Goal: Task Accomplishment & Management: Manage account settings

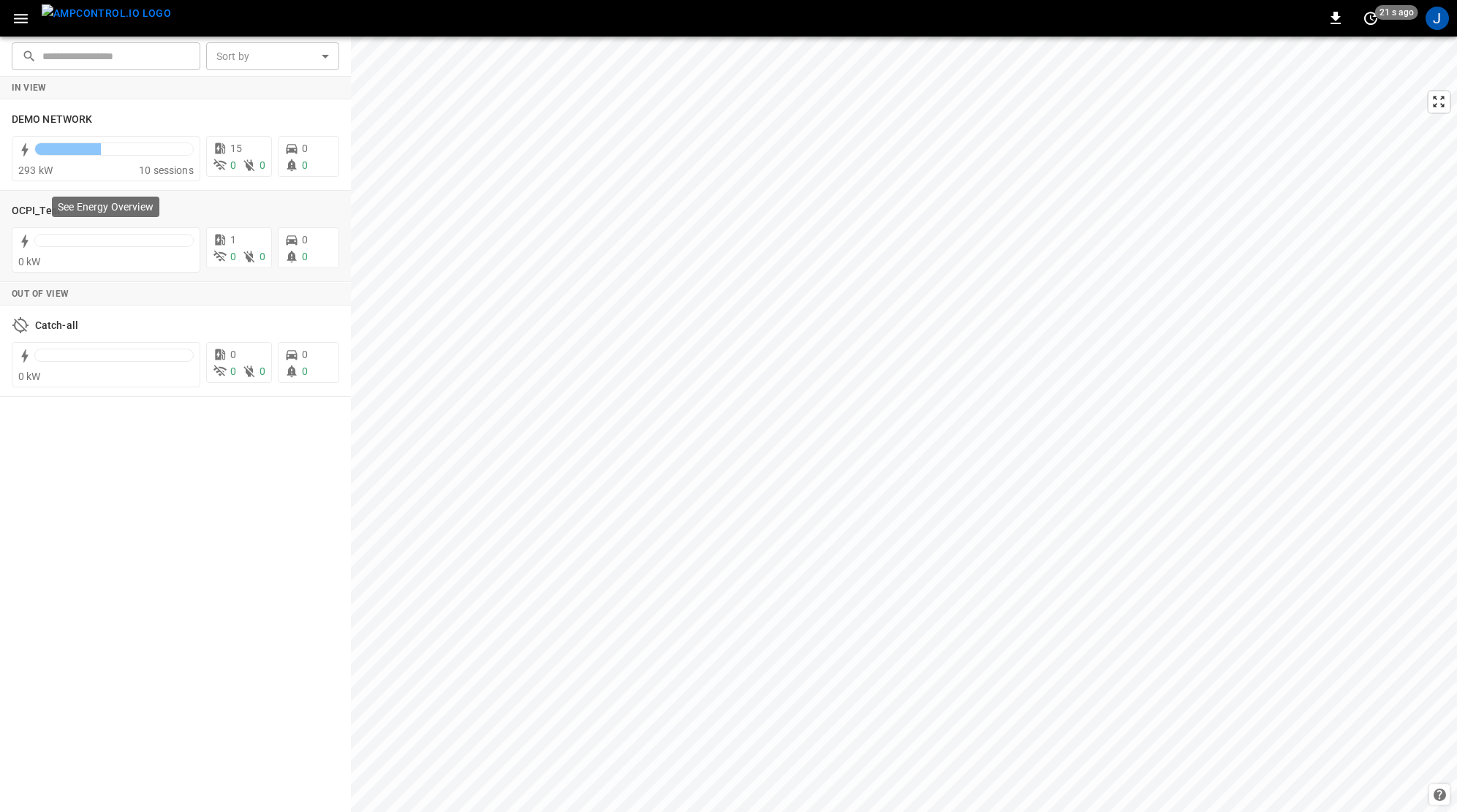
click at [99, 219] on div "See Energy Overview" at bounding box center [106, 211] width 111 height 32
click at [51, 210] on div "See Energy Overview" at bounding box center [106, 211] width 111 height 32
click at [45, 212] on h6 "OCPI_Test" at bounding box center [36, 211] width 49 height 16
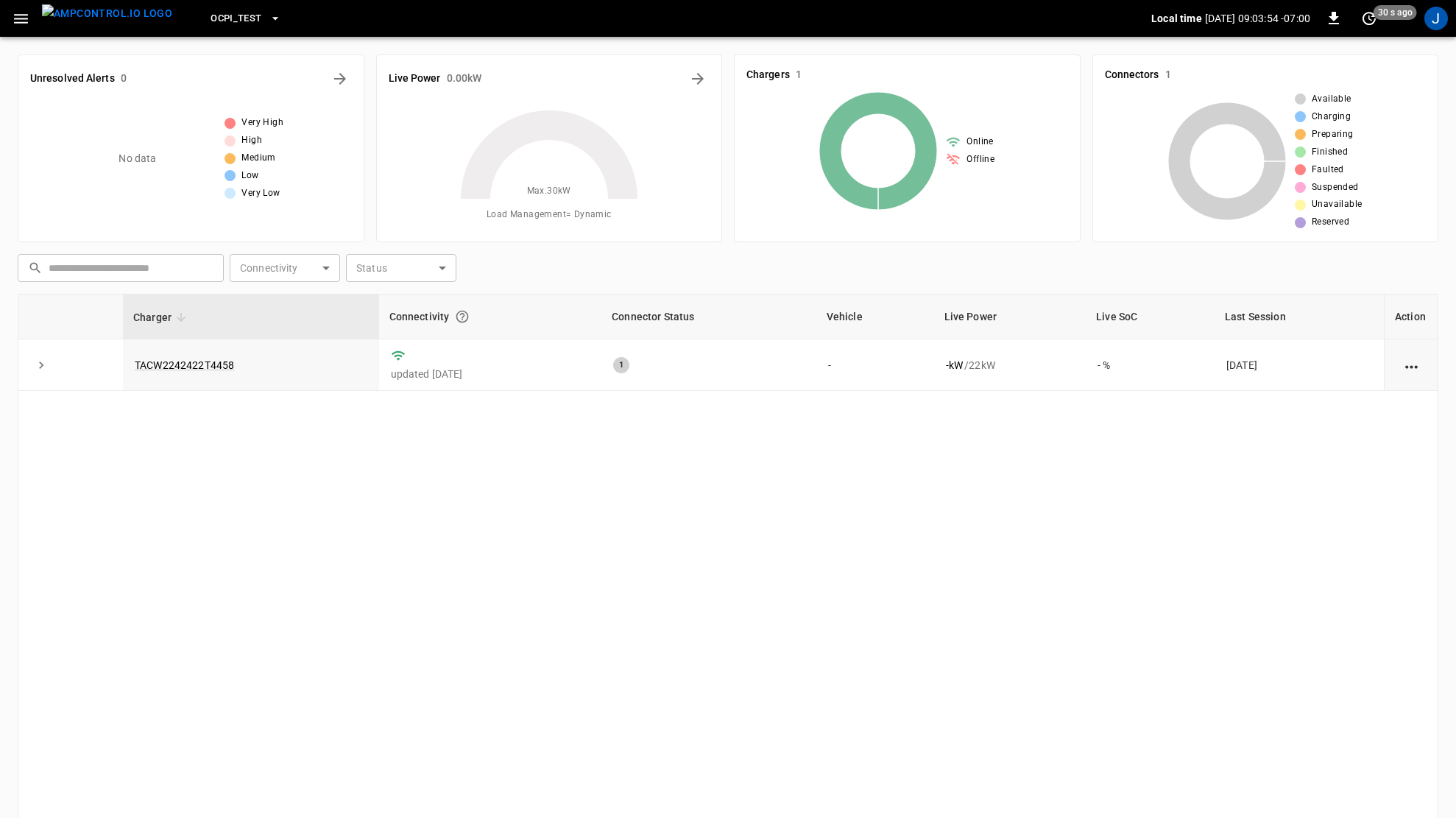
click at [23, 15] on icon "button" at bounding box center [20, 19] width 14 height 10
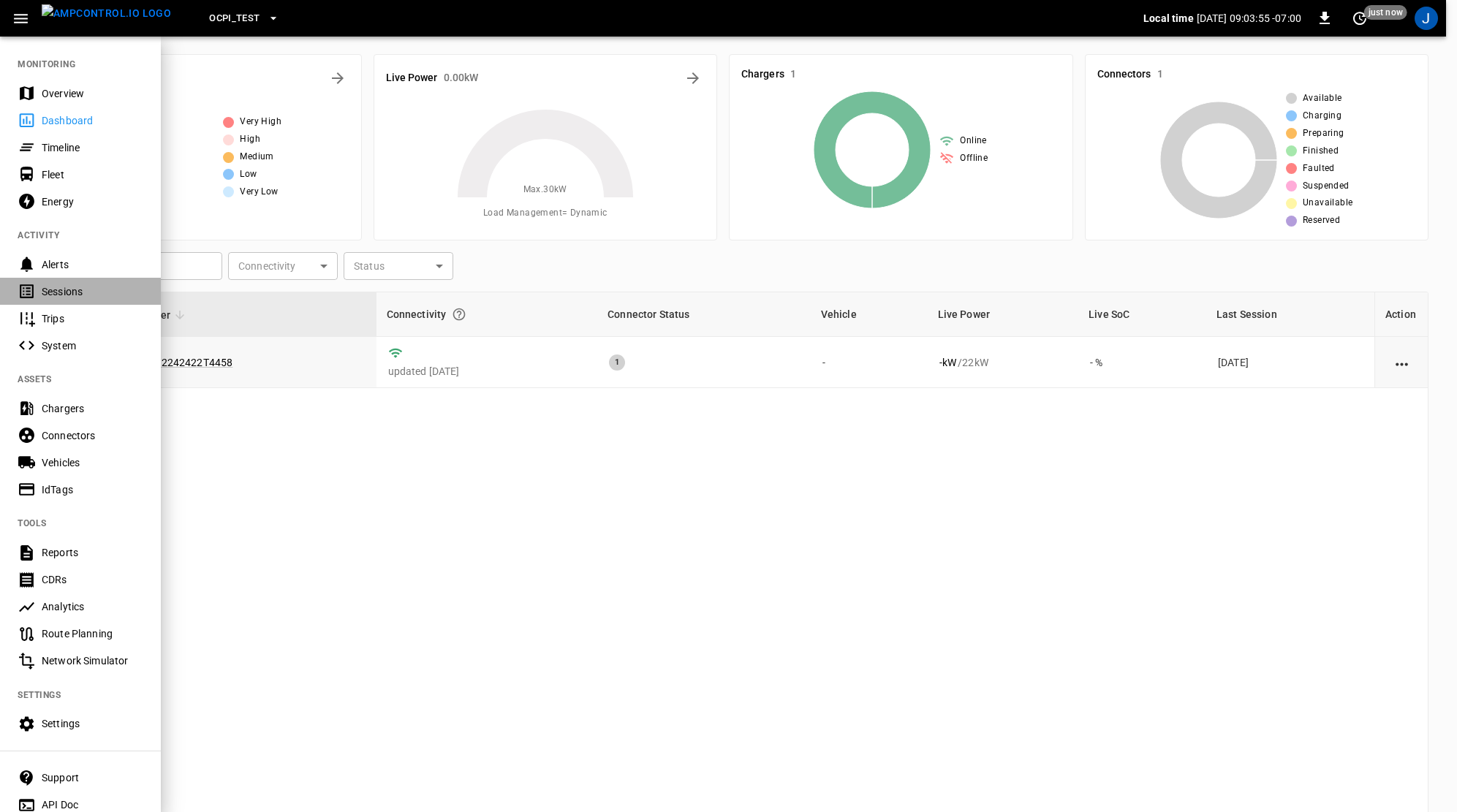
click at [80, 281] on div "Sessions" at bounding box center [80, 291] width 161 height 27
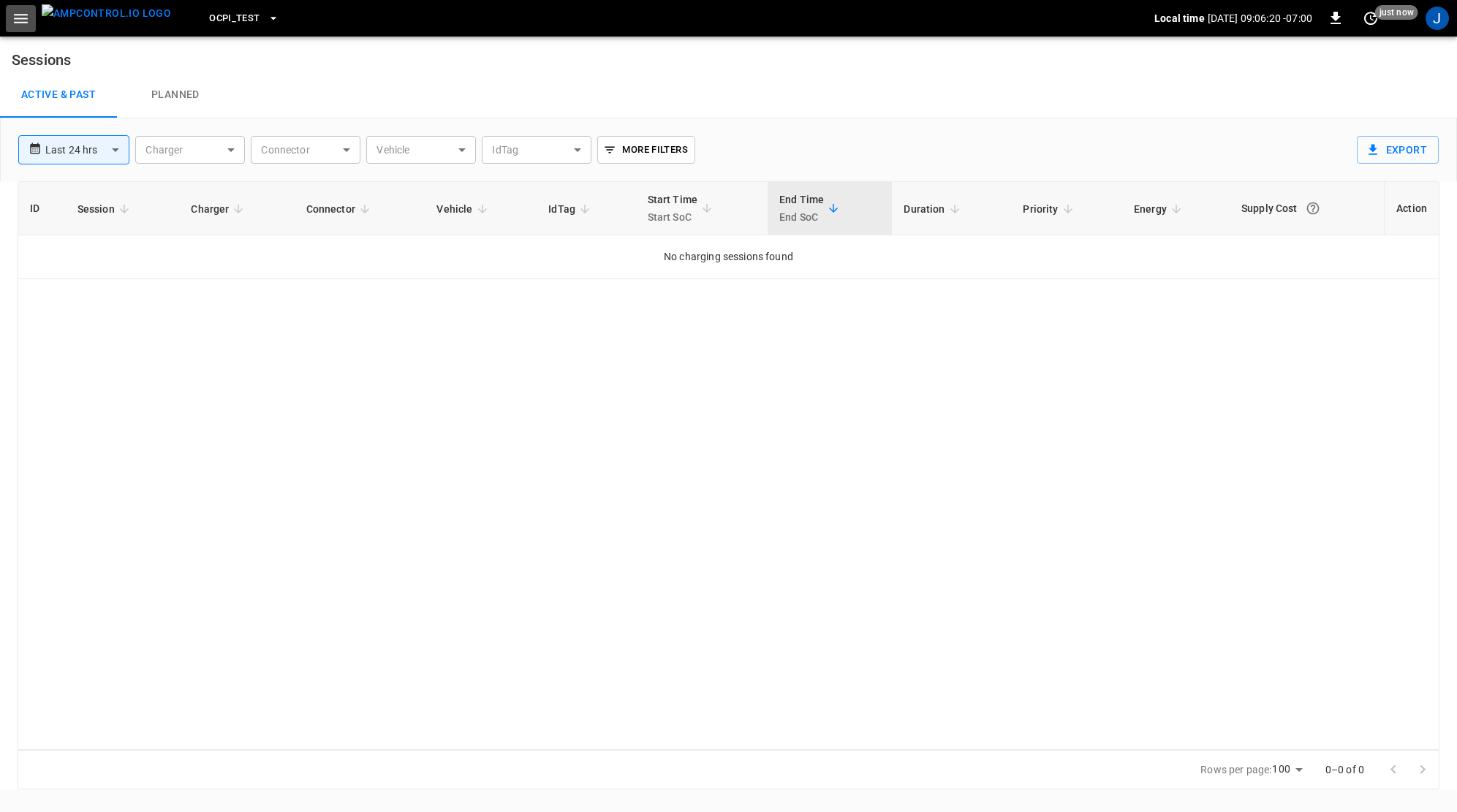
click at [14, 18] on icon "button" at bounding box center [20, 18] width 14 height 10
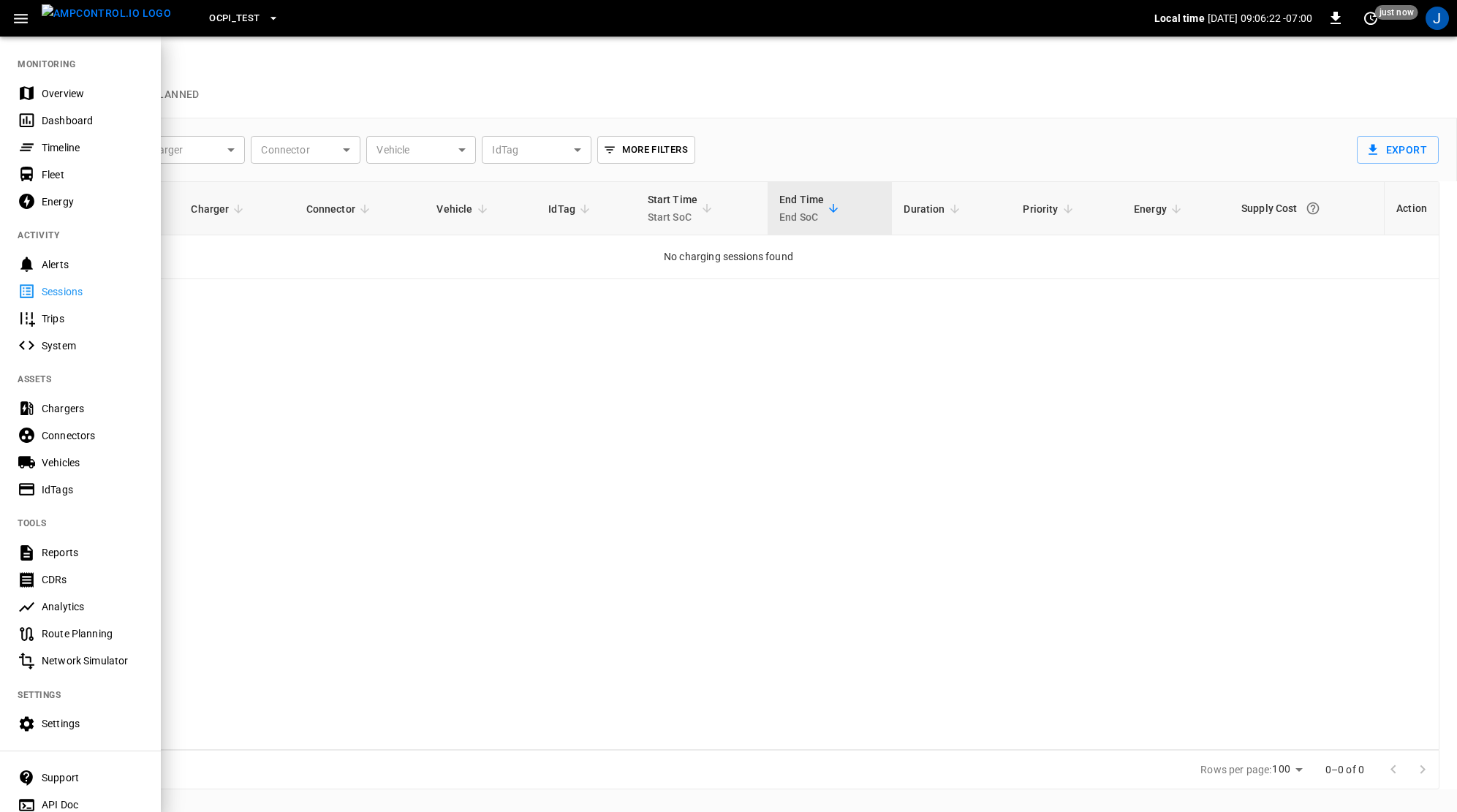
click at [76, 495] on div "IdTags" at bounding box center [92, 490] width 102 height 14
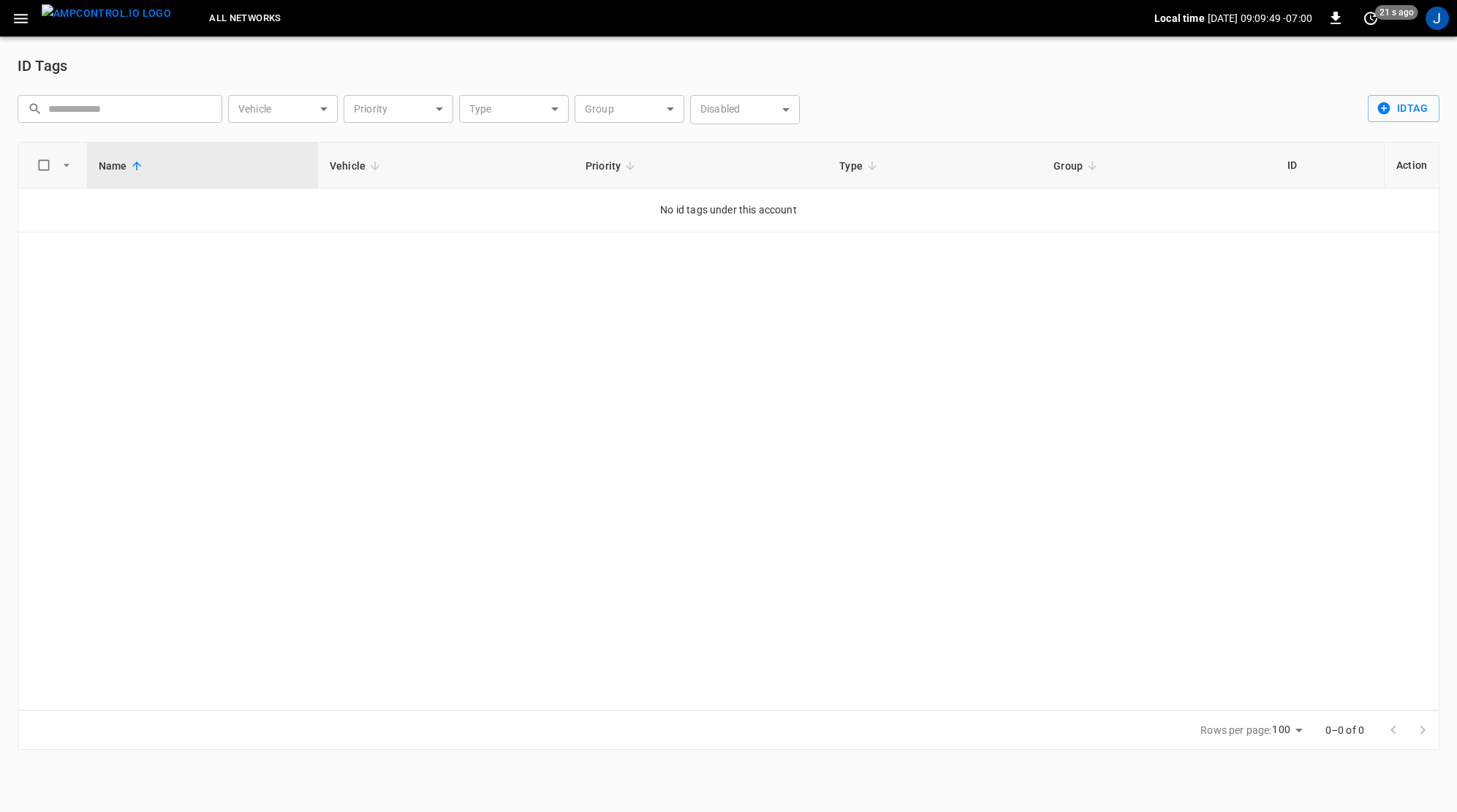
click at [26, 26] on icon "button" at bounding box center [21, 18] width 18 height 18
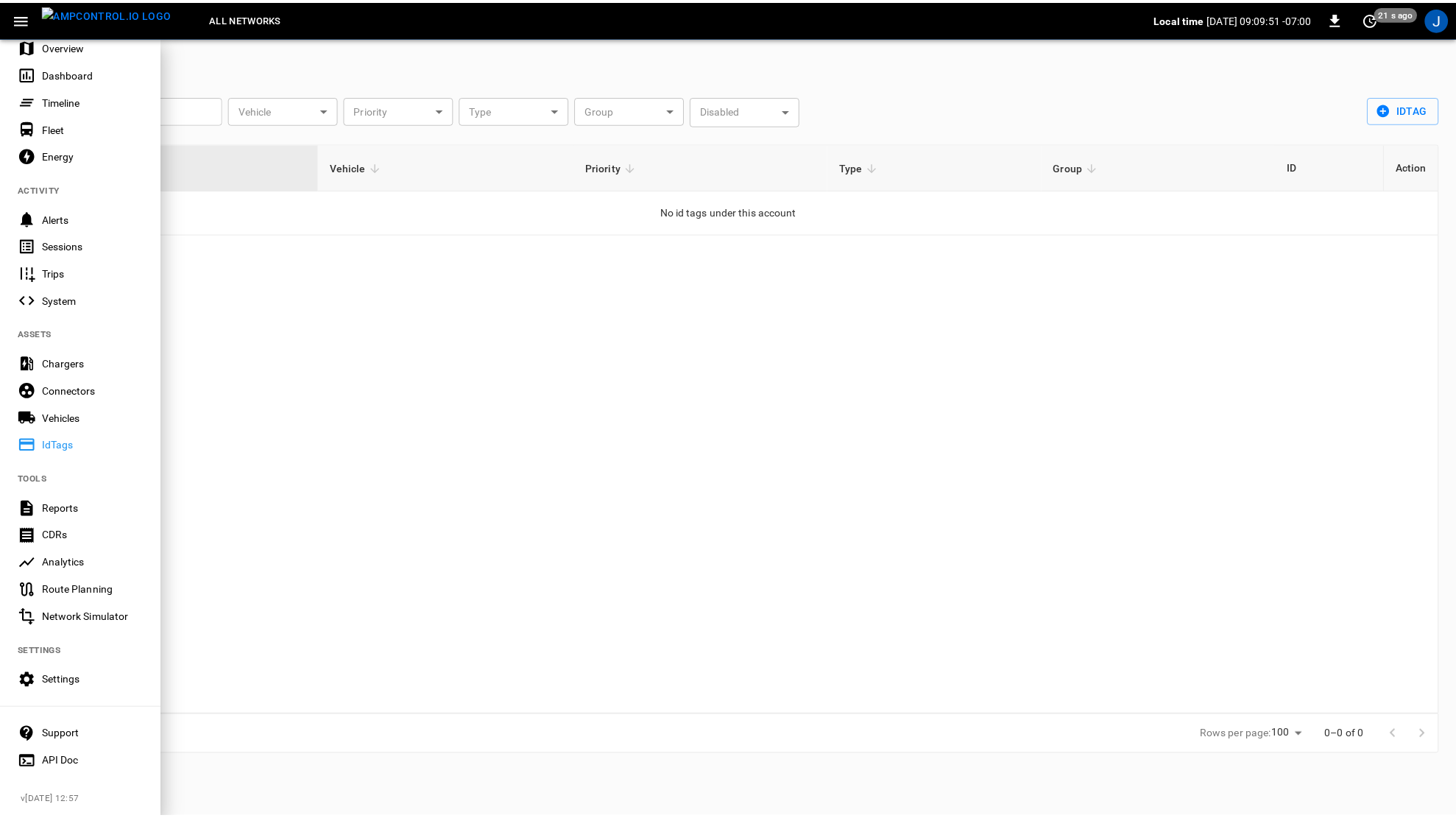
scroll to position [62, 0]
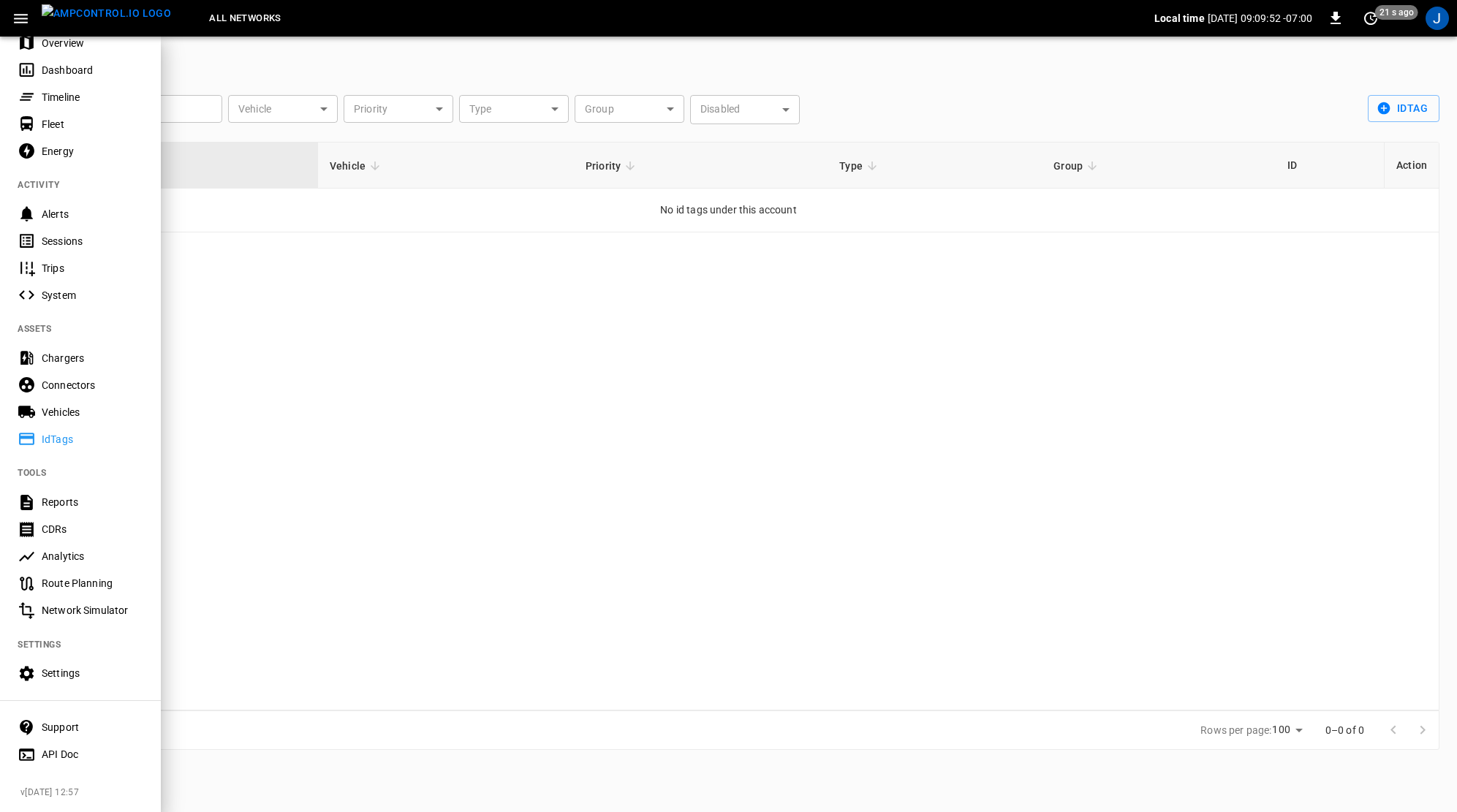
click at [69, 660] on div "Settings" at bounding box center [80, 673] width 161 height 27
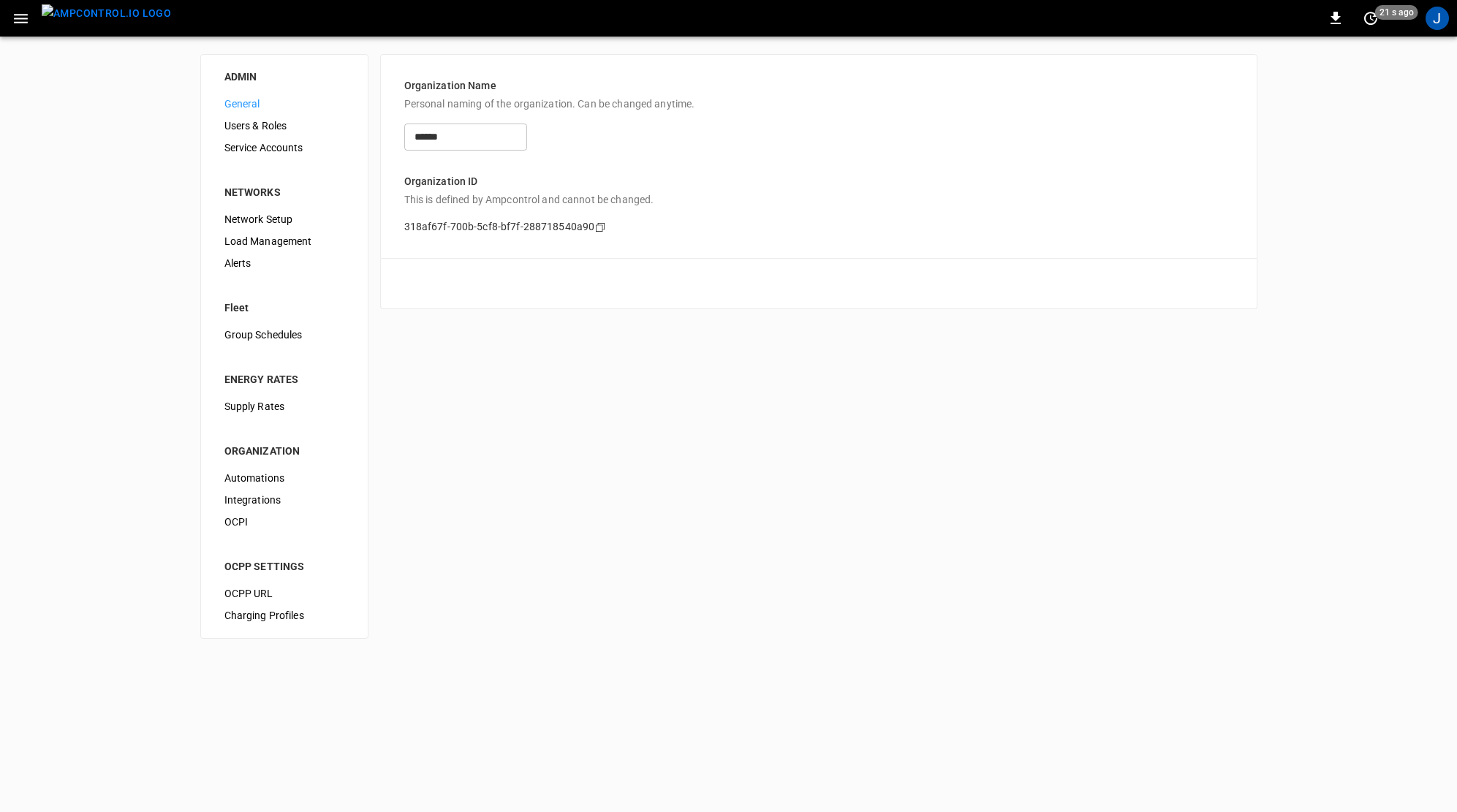
click at [250, 520] on span "OCPI" at bounding box center [284, 522] width 119 height 15
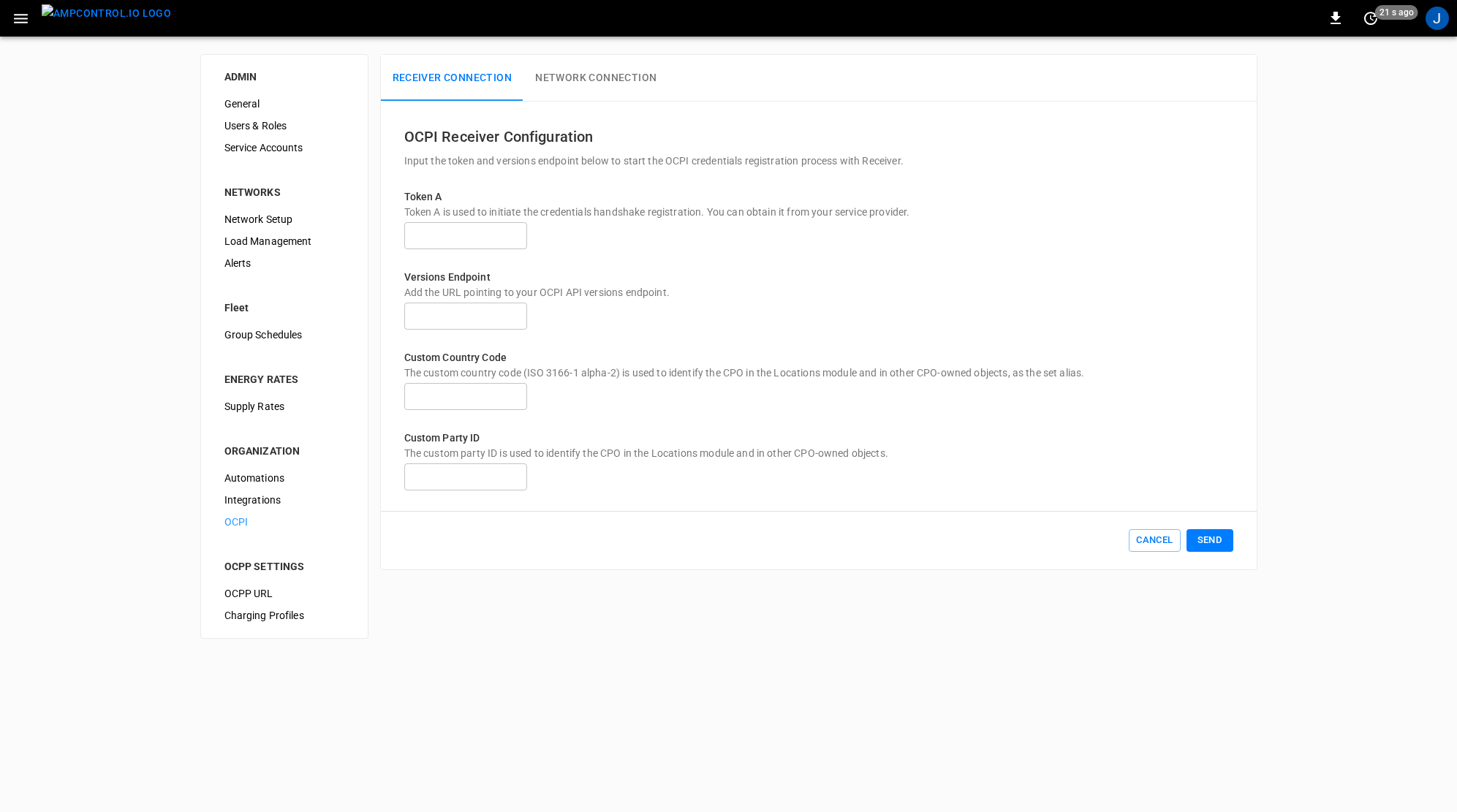
type input "**********"
type input "**"
type input "***"
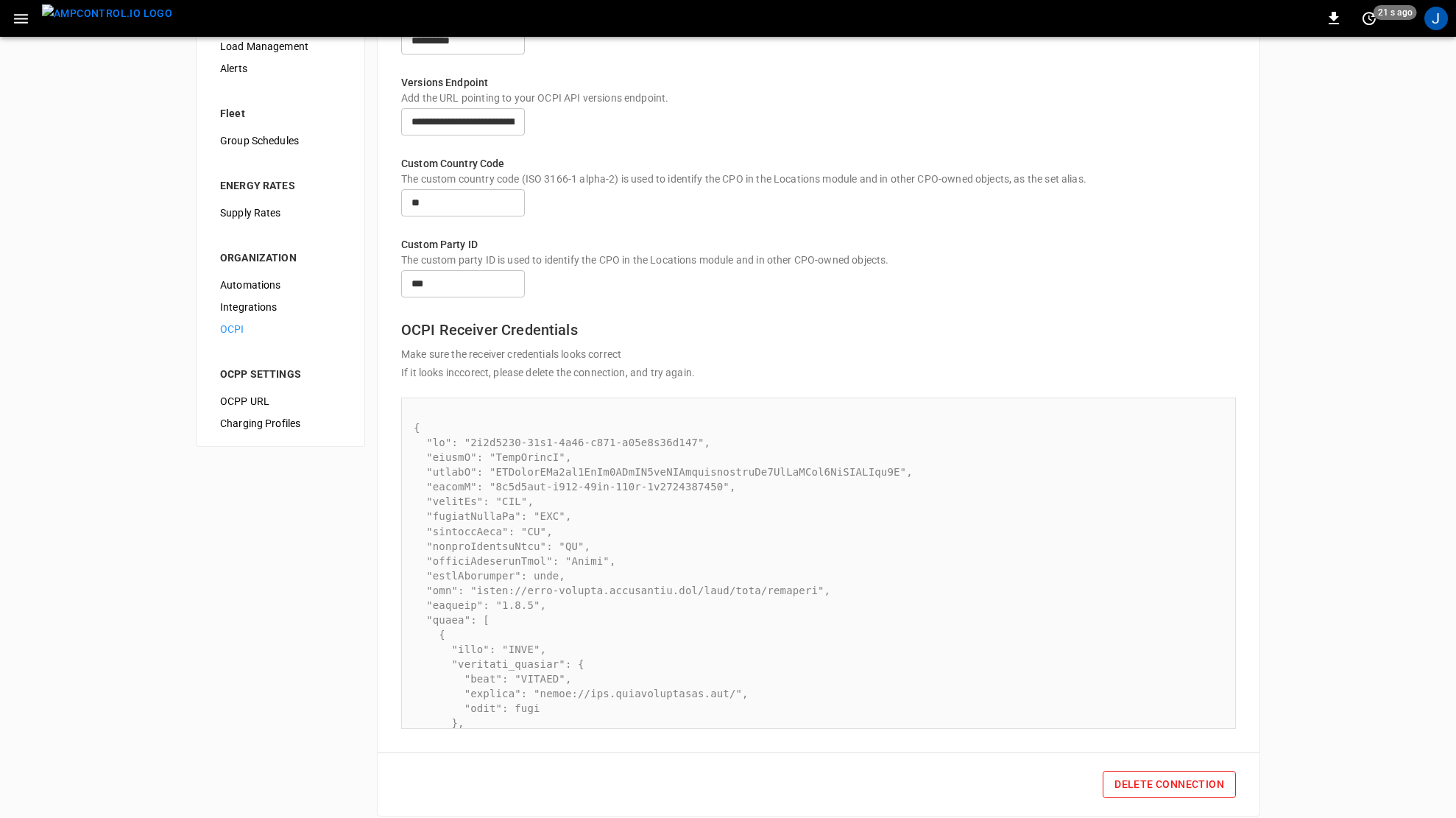
scroll to position [257, 0]
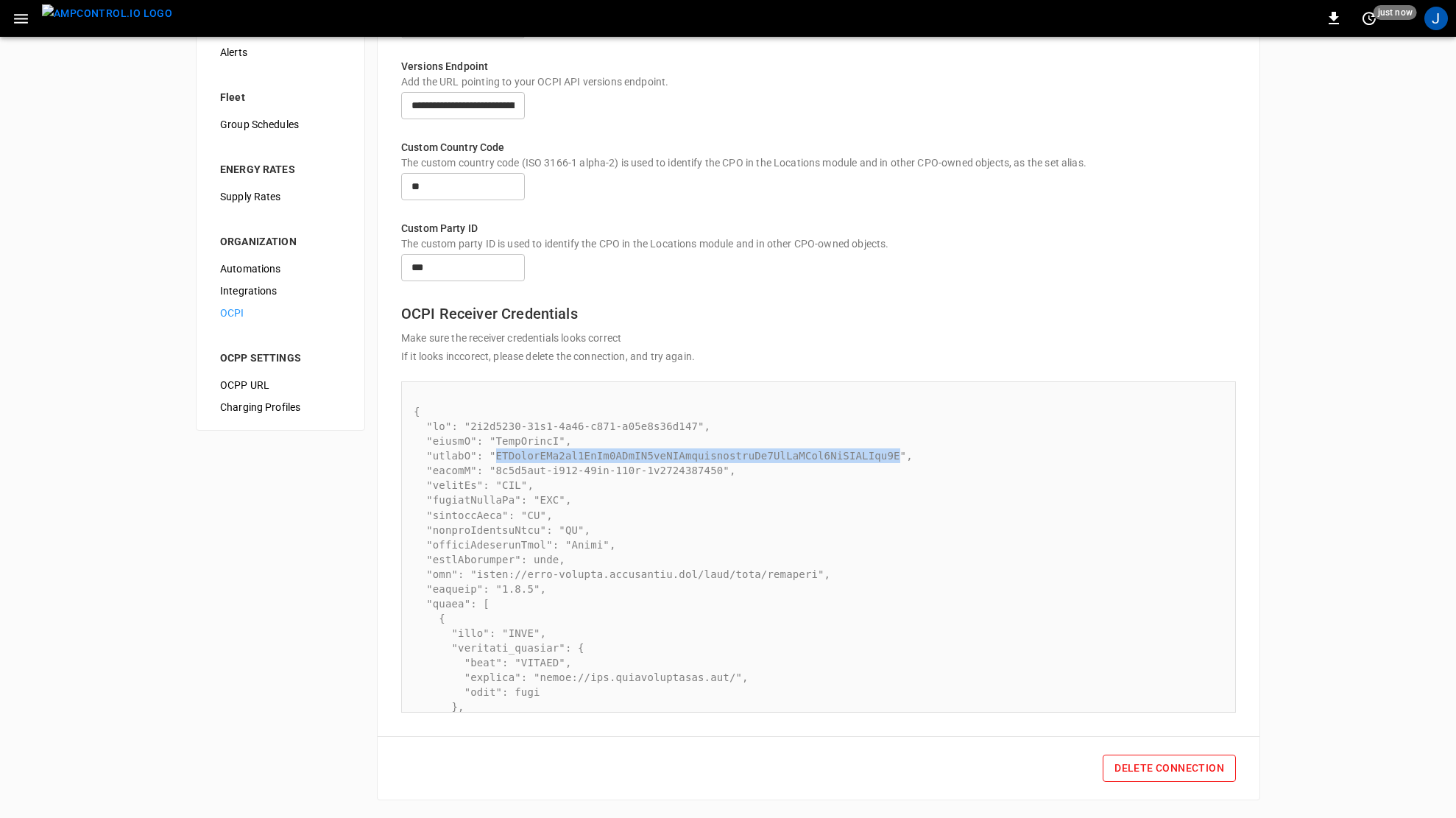
drag, startPoint x: 497, startPoint y: 459, endPoint x: 897, endPoint y: 456, distance: 400.0
copy pre "MHTqpoqFCq4sh4UjPi4EZtTH3inLGCbmjwsbojherAm6MdUvLCva2UqXMUHSfx2Y"
click at [1292, 320] on div "**********" at bounding box center [728, 321] width 1456 height 993
drag, startPoint x: 494, startPoint y: 457, endPoint x: 900, endPoint y: 459, distance: 406.0
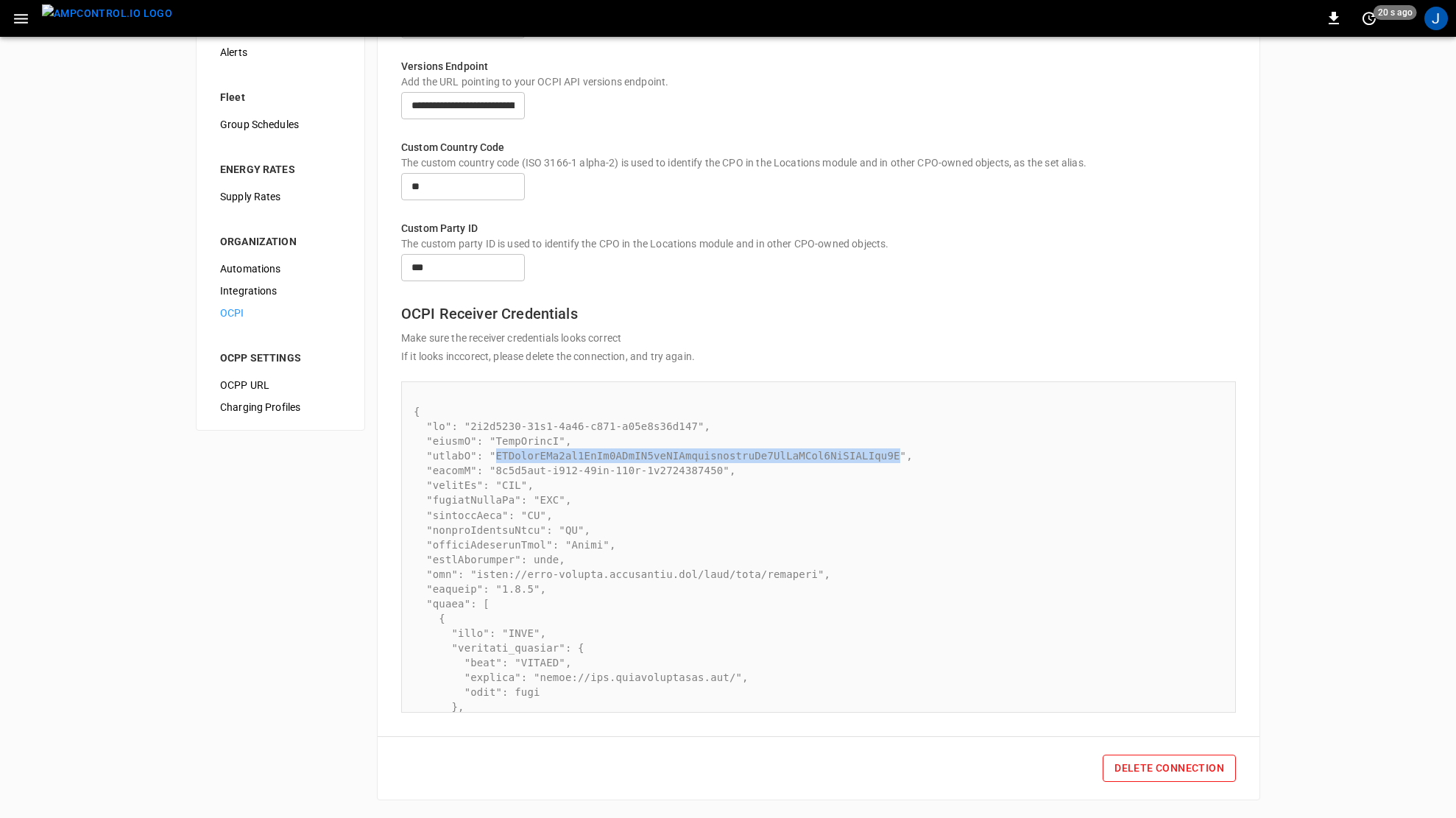
copy pre "MHTqpoqFCq4sh4UjPi4EZtTH3inLGCbmjwsbojherAm6MdUvLCva2UqXMUHSfx2Y"
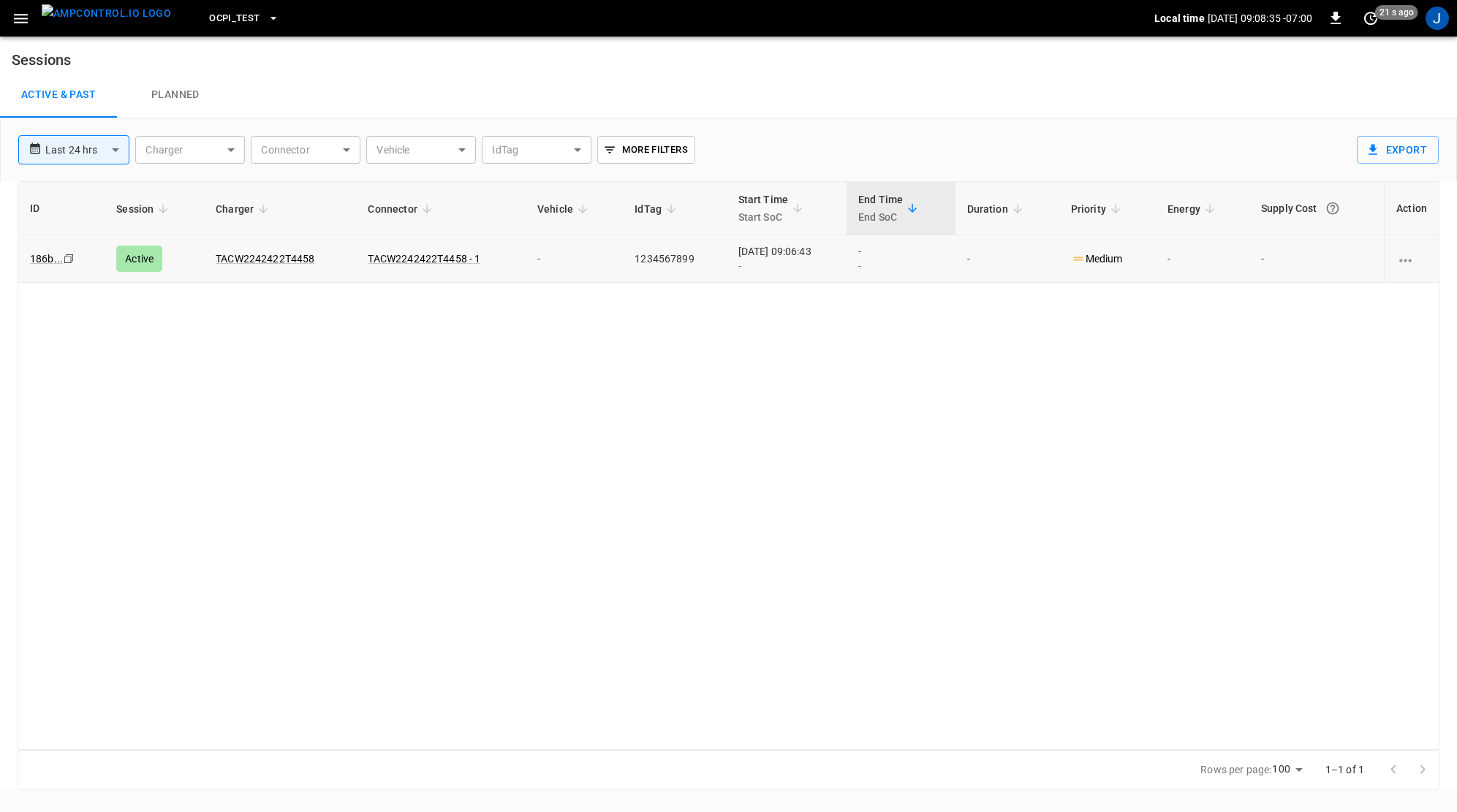
click at [69, 261] on icon "Copy" at bounding box center [68, 258] width 12 height 12
